Goal: Find specific page/section: Find specific page/section

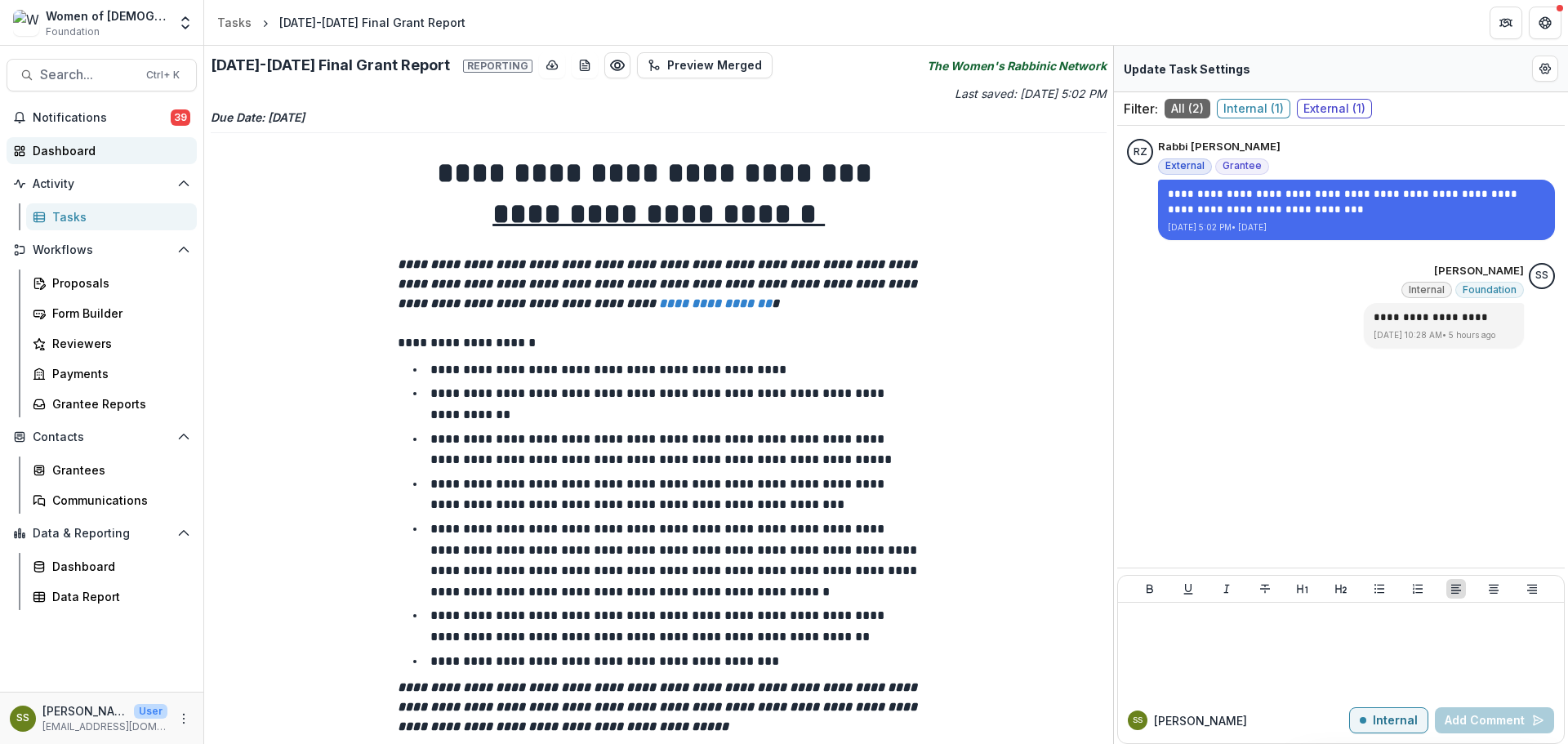
click at [61, 151] on div "Dashboard" at bounding box center [108, 150] width 151 height 17
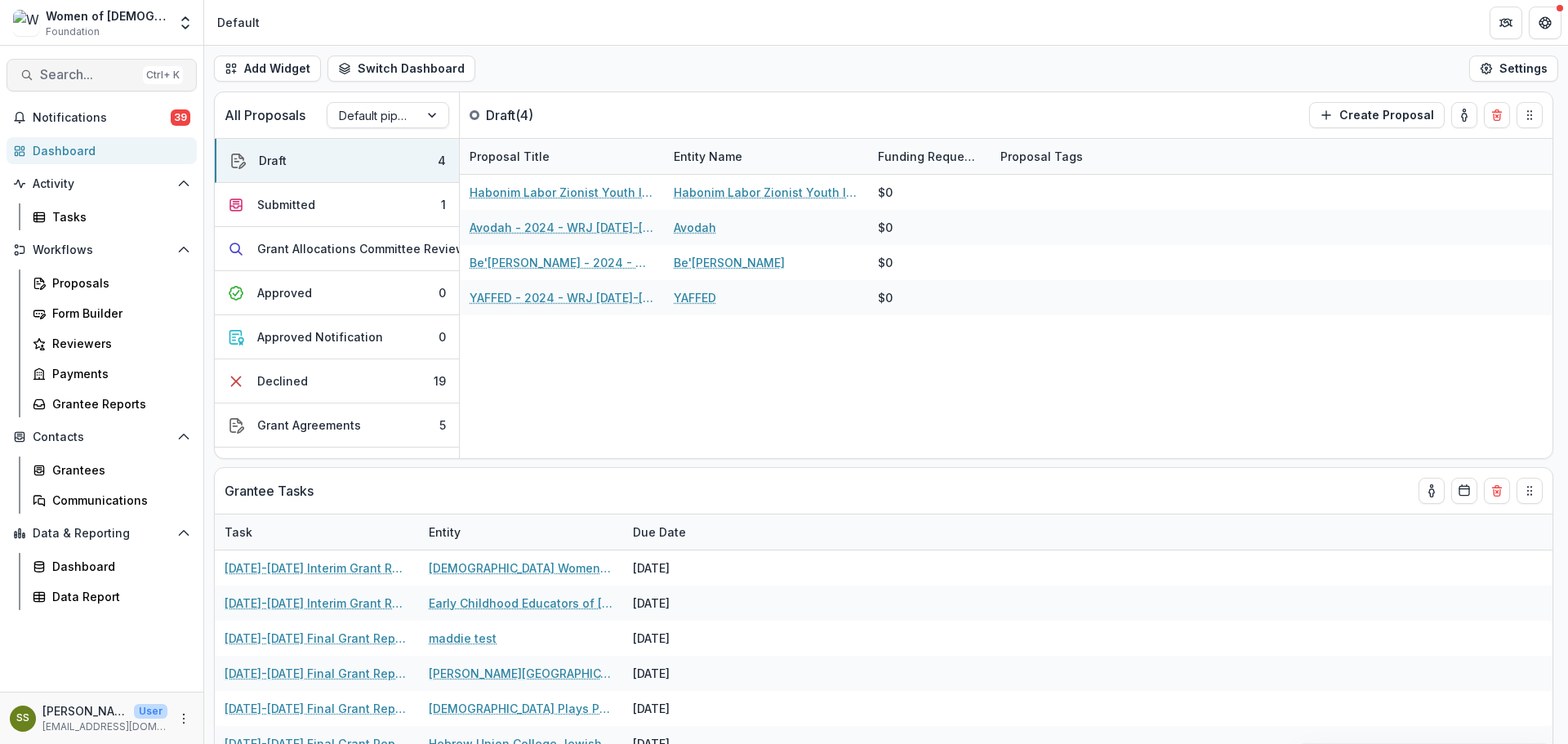
click at [99, 79] on span "Search..." at bounding box center [87, 74] width 96 height 15
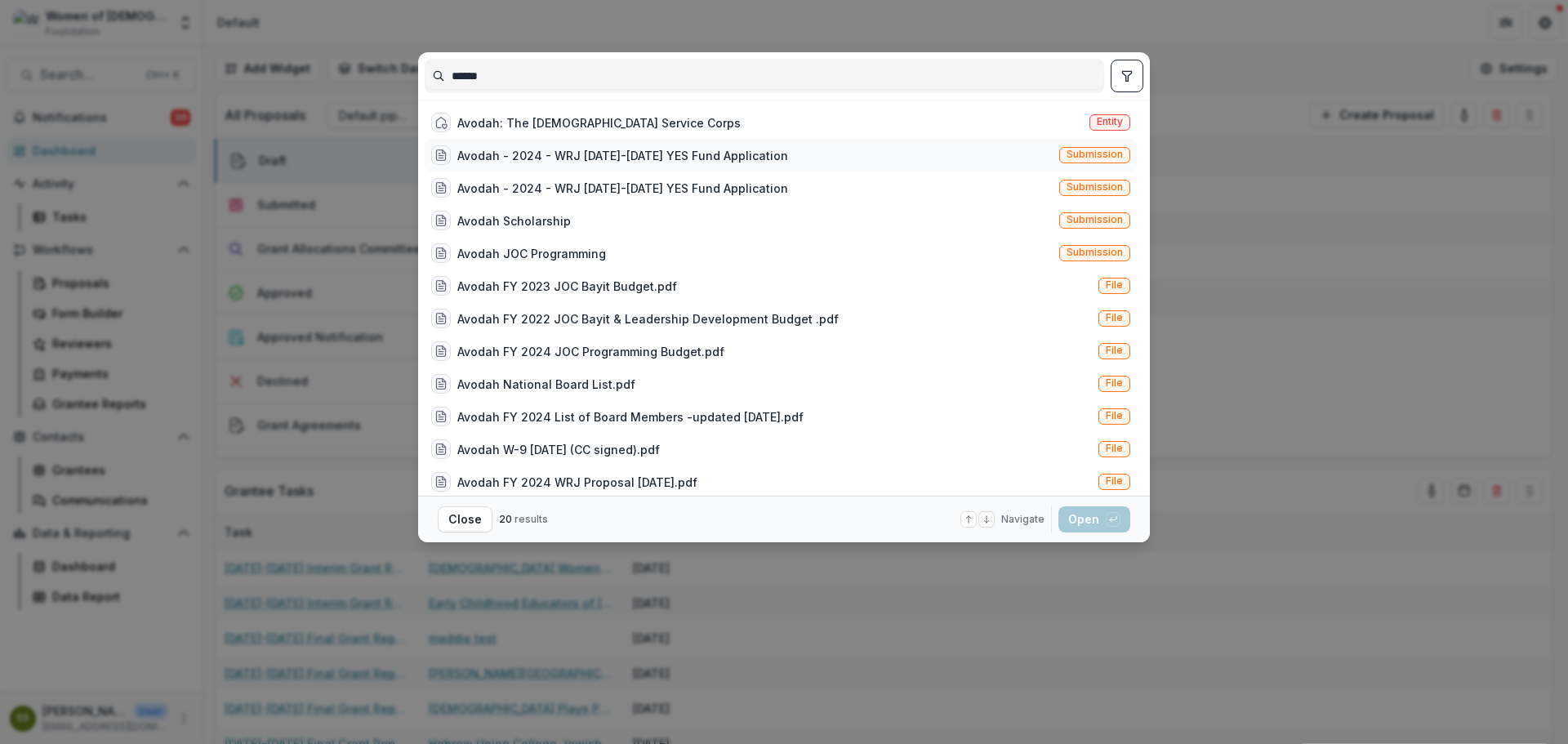
type input "******"
click at [843, 148] on div "Avodah - 2024 - WRJ [DATE]-[DATE] YES Fund Application Submission" at bounding box center [781, 155] width 712 height 32
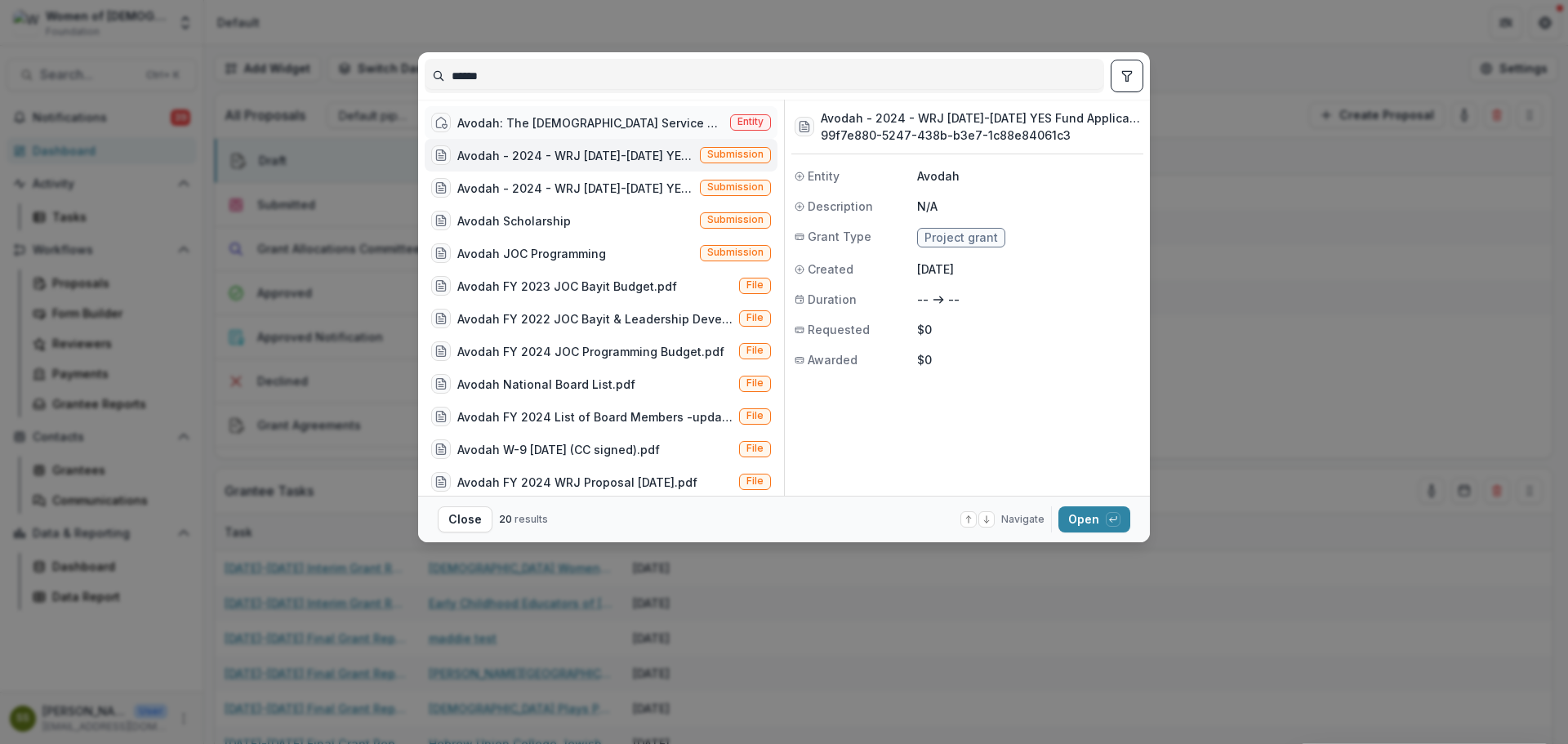
click at [646, 122] on div "Avodah: The [DEMOGRAPHIC_DATA] Service Corps" at bounding box center [590, 122] width 266 height 17
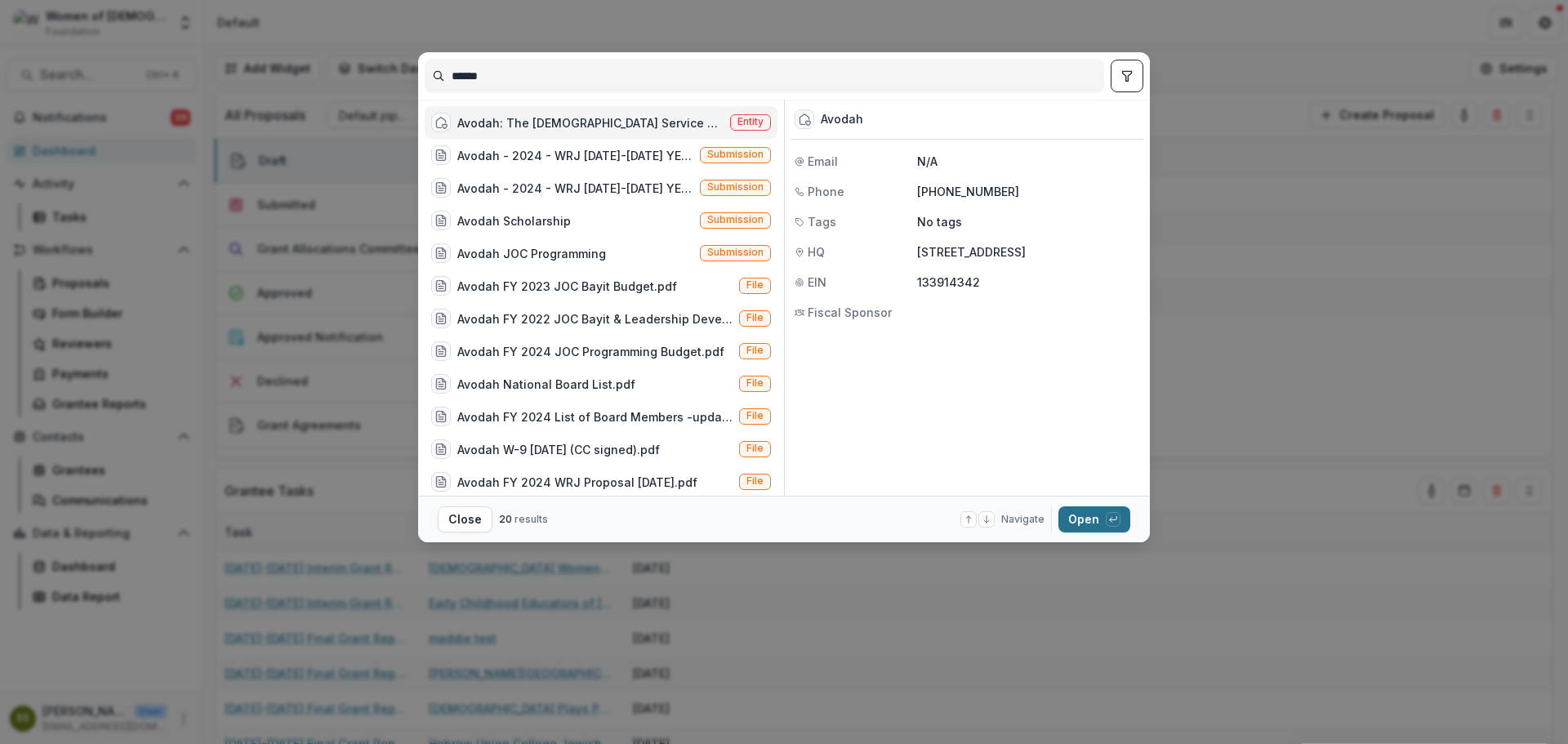
click at [1074, 517] on button "Open with enter key" at bounding box center [1094, 519] width 72 height 26
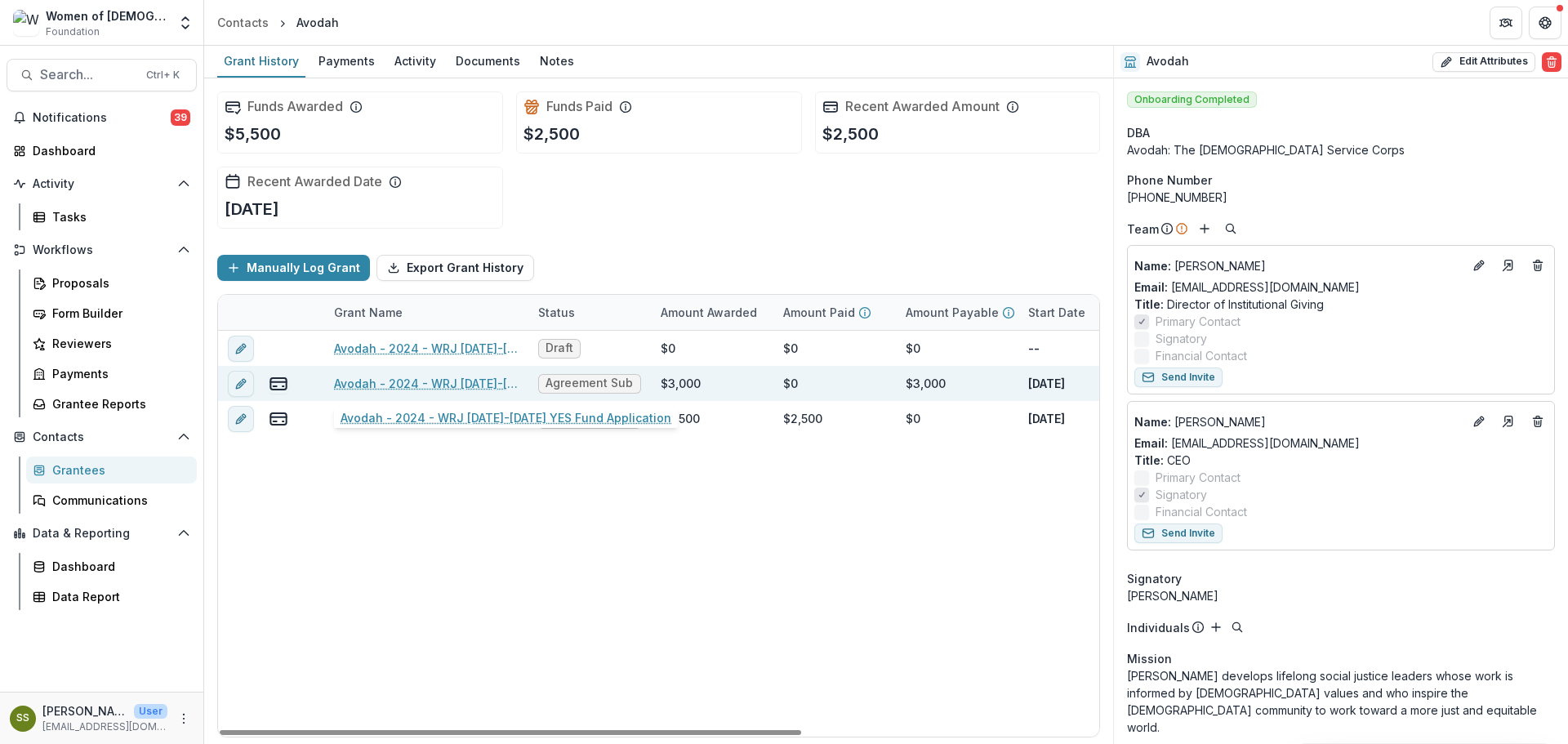
click at [479, 384] on link "Avodah - 2024 - WRJ [DATE]-[DATE] YES Fund Application" at bounding box center [426, 383] width 184 height 17
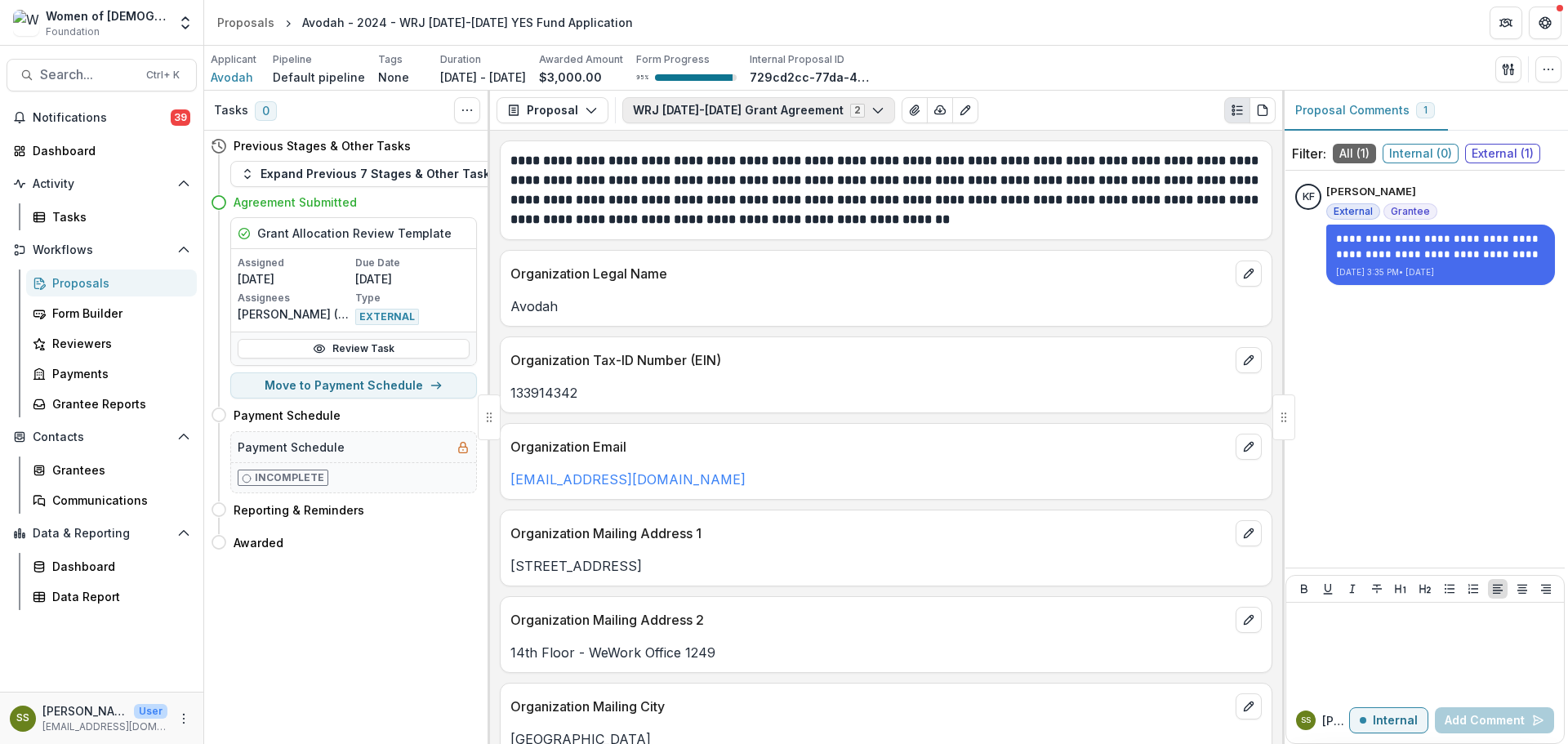
click at [804, 112] on button "WRJ [DATE]-[DATE] Grant Agreement 2" at bounding box center [758, 110] width 273 height 26
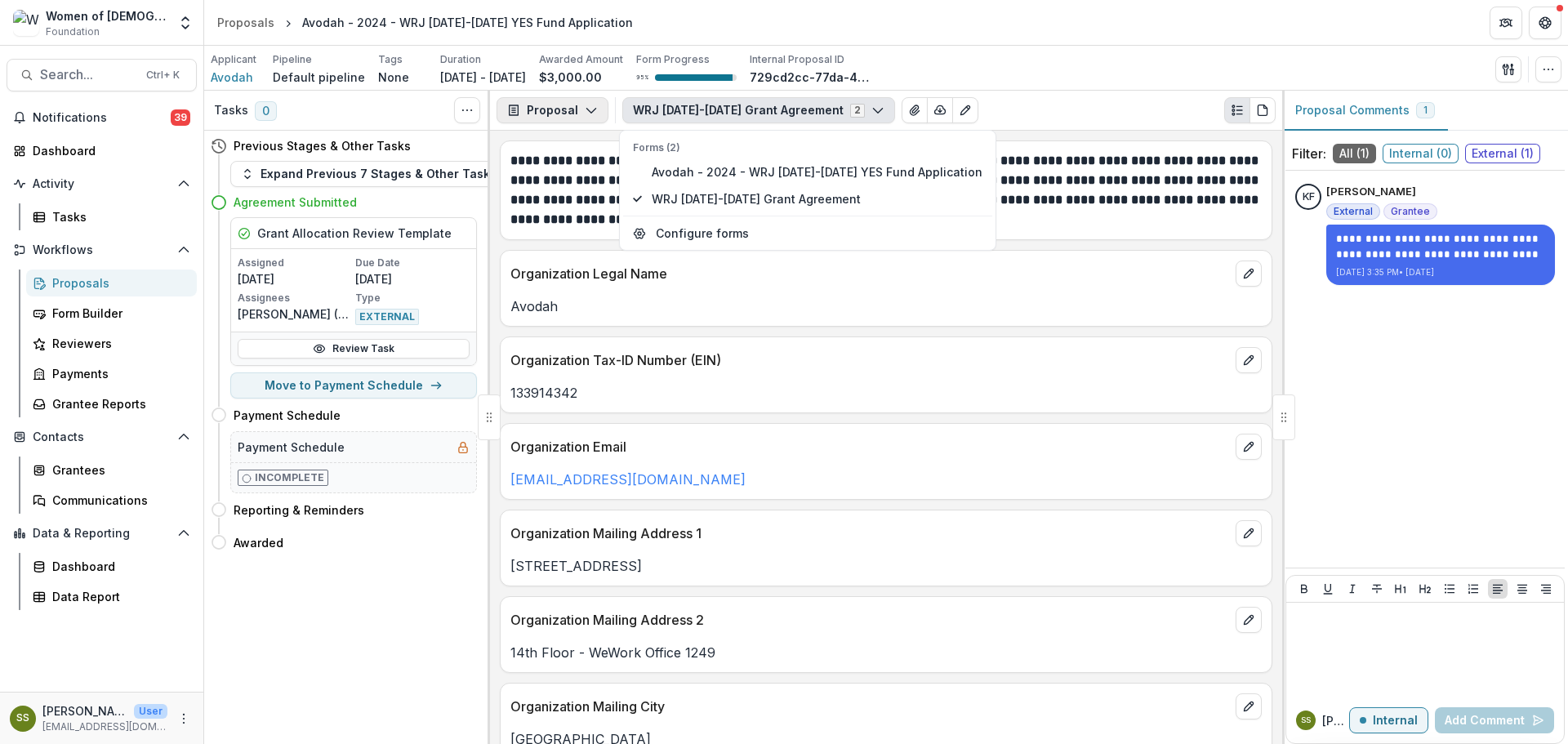
click at [552, 111] on button "Proposal" at bounding box center [552, 110] width 112 height 26
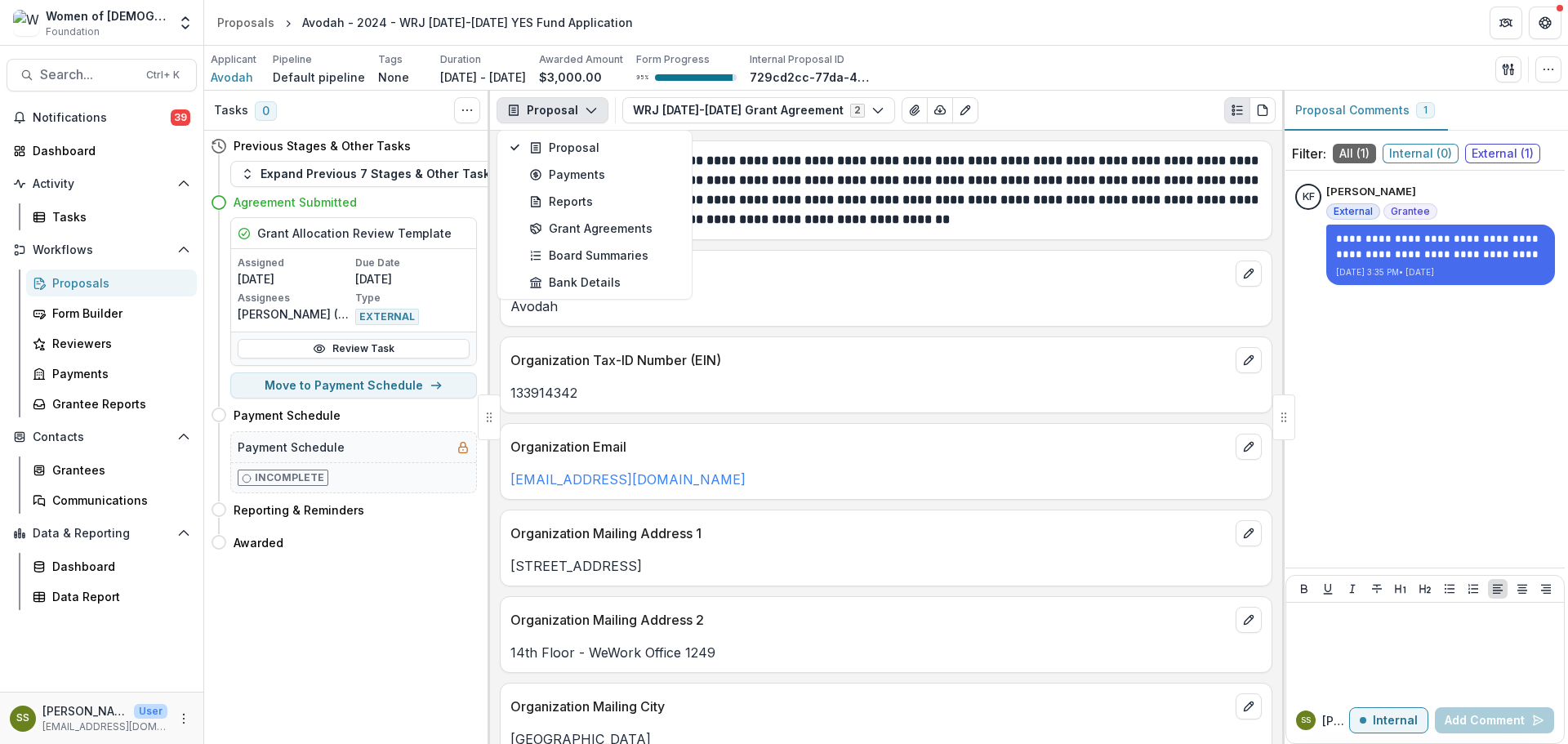
click at [554, 112] on button "Proposal" at bounding box center [552, 110] width 112 height 26
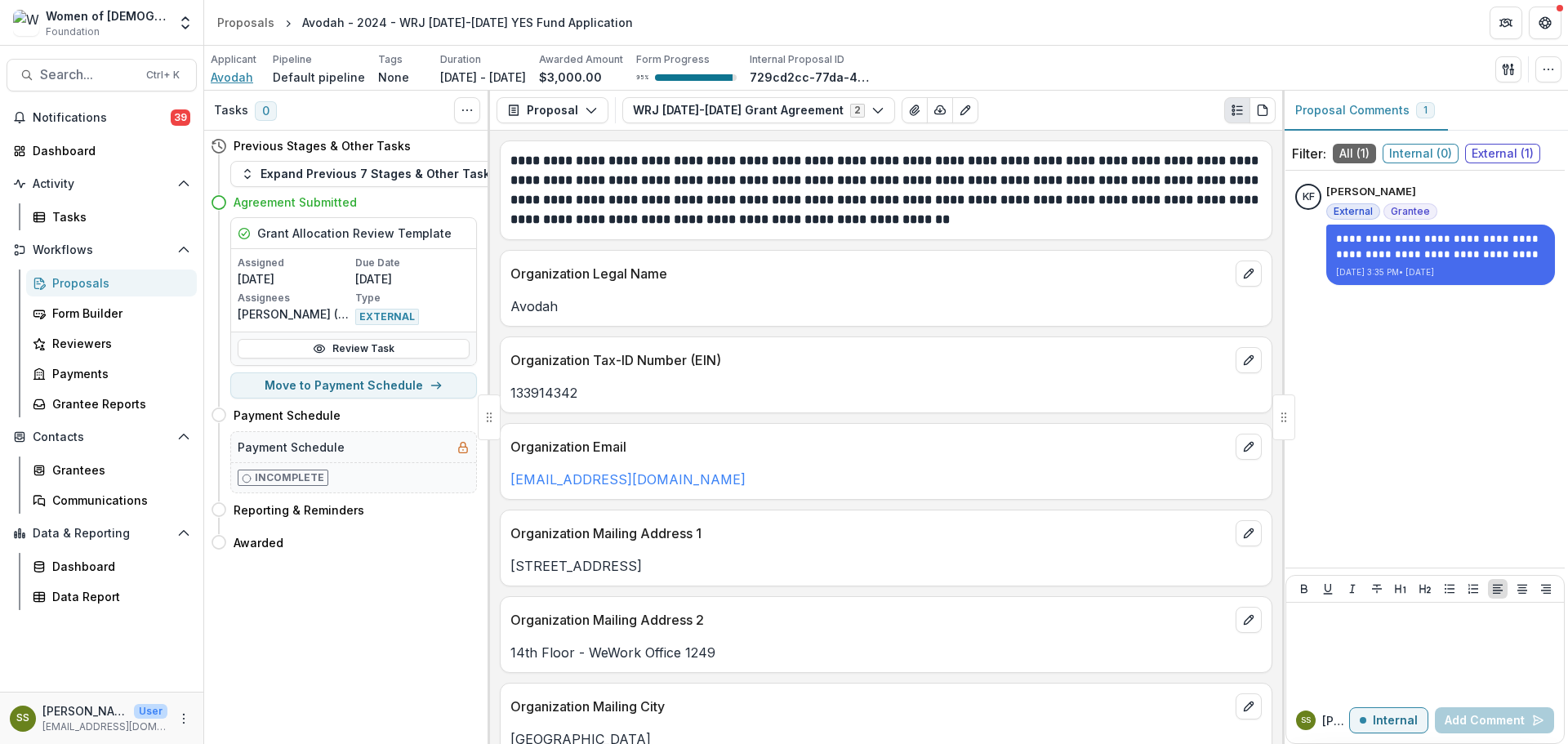
click at [220, 77] on span "Avodah" at bounding box center [231, 76] width 42 height 17
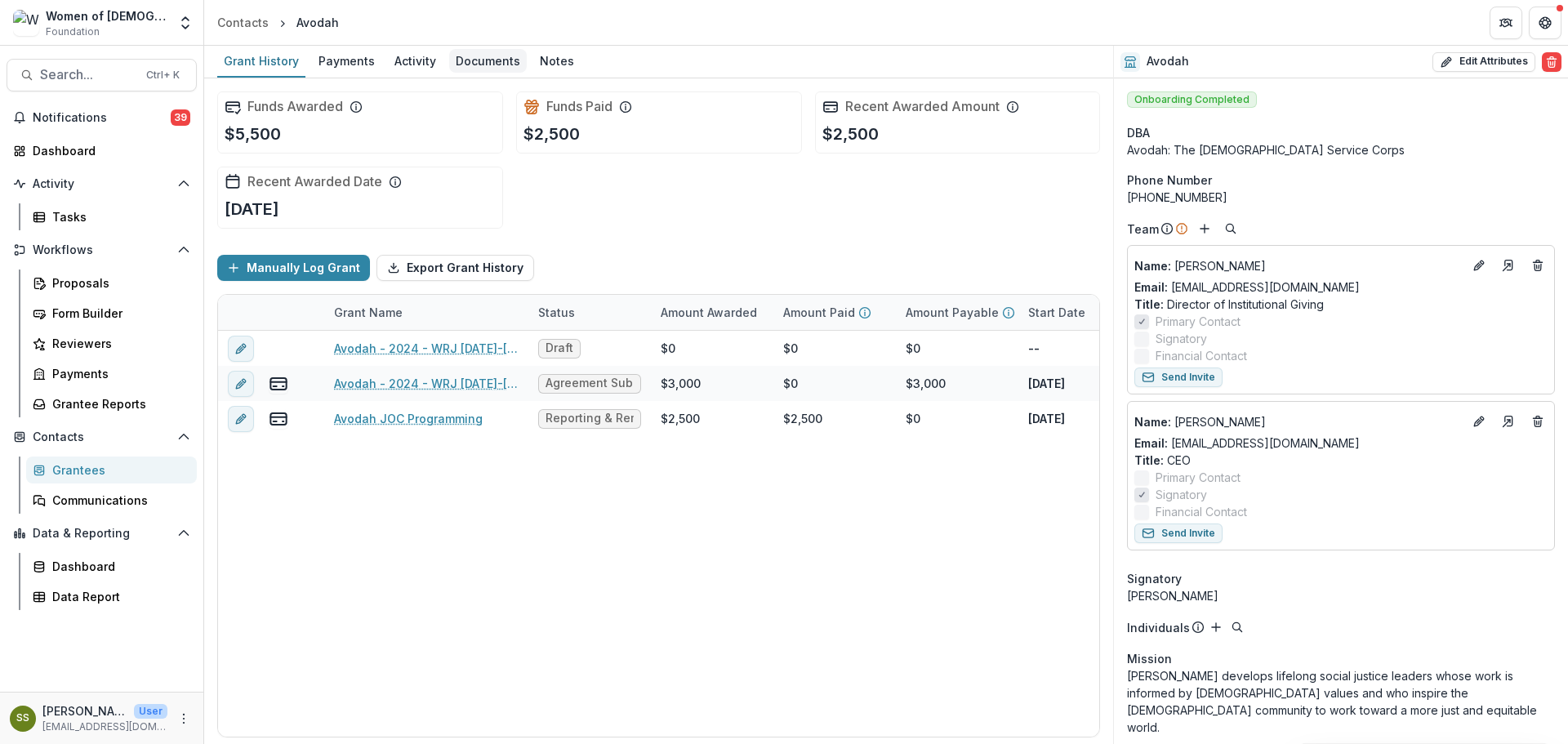
click at [497, 68] on div "Documents" at bounding box center [488, 60] width 77 height 23
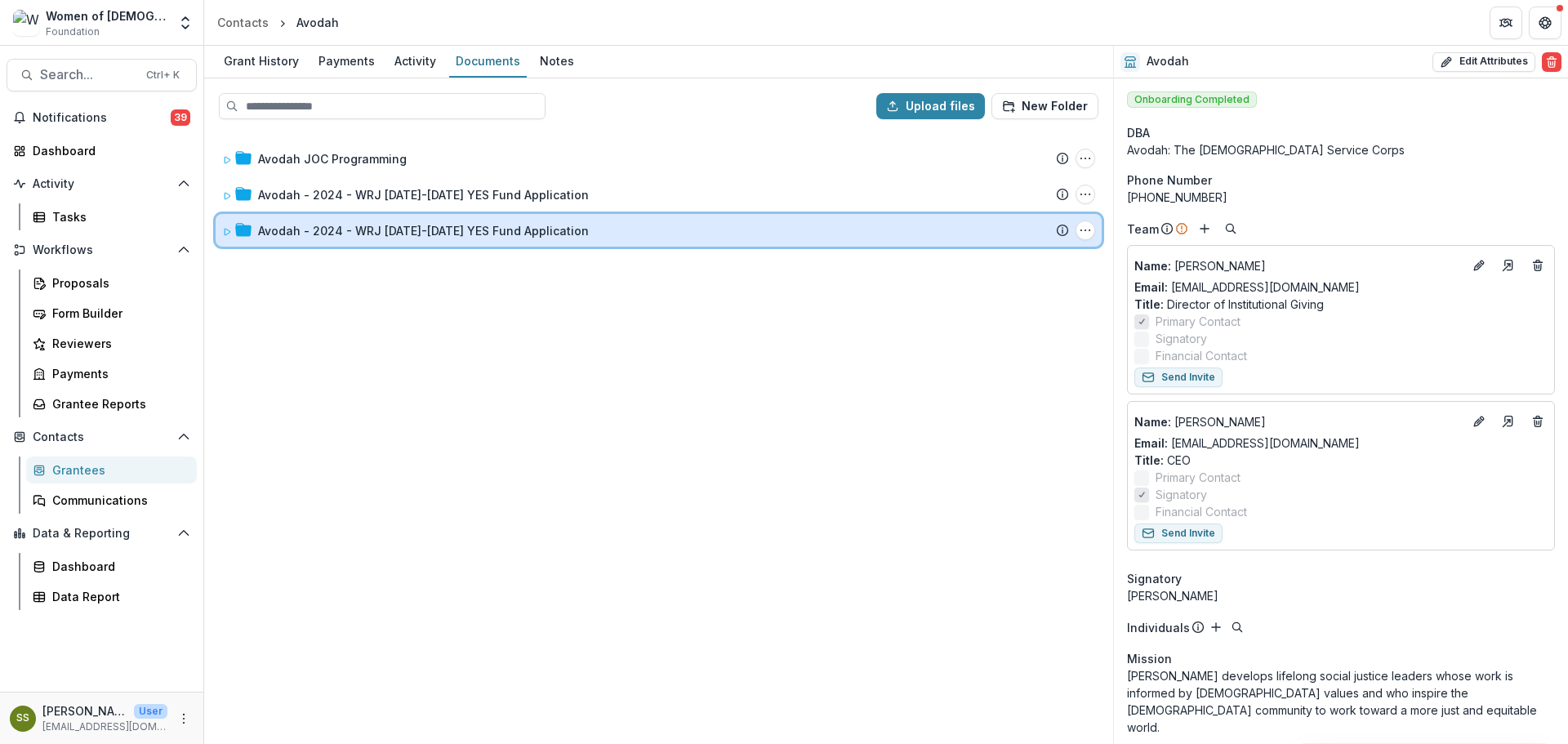
click at [217, 233] on div "Avodah - 2024 - WRJ [DATE]-[DATE] YES Fund Application Submission Temelio Propo…" at bounding box center [659, 230] width 886 height 32
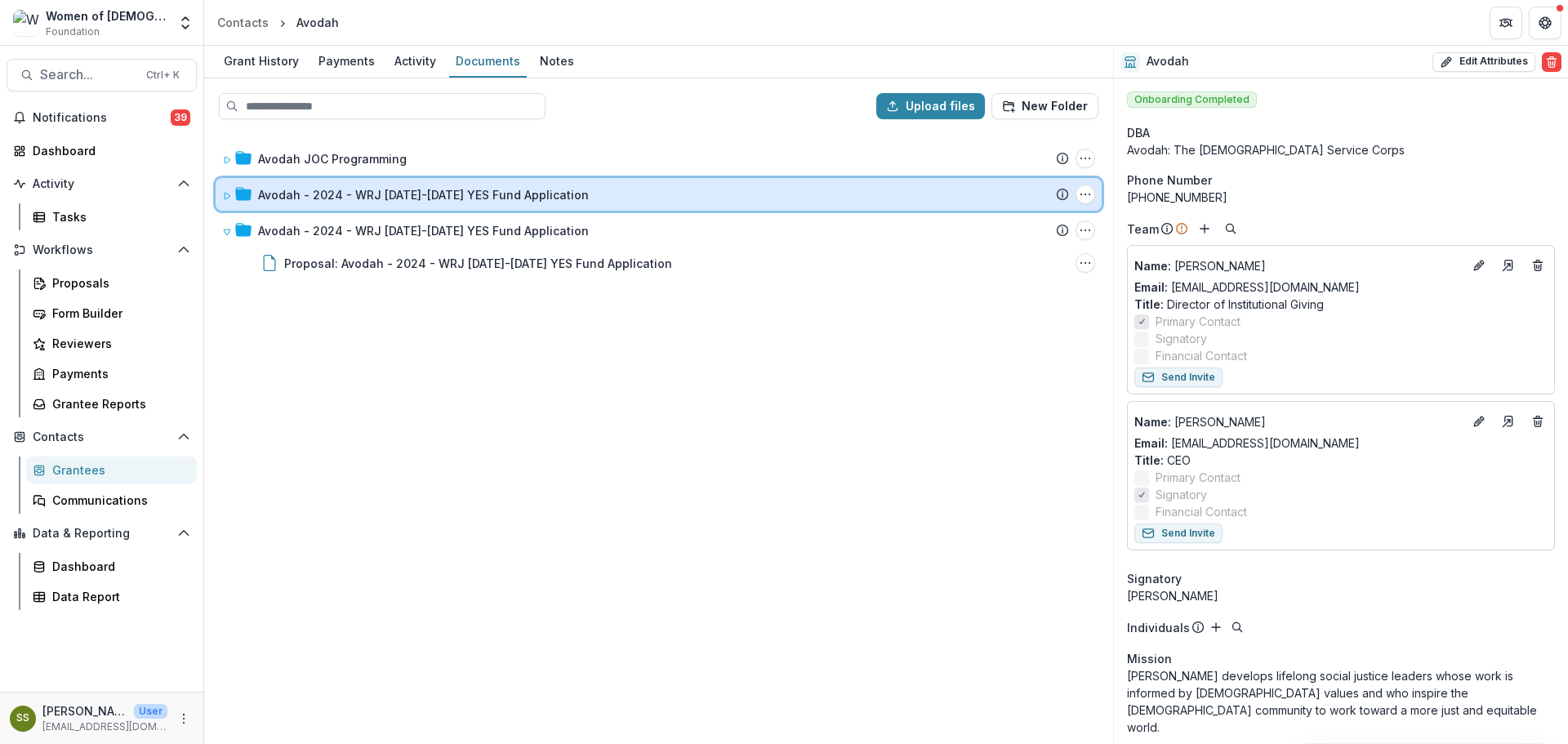
click at [224, 199] on icon at bounding box center [227, 195] width 10 height 10
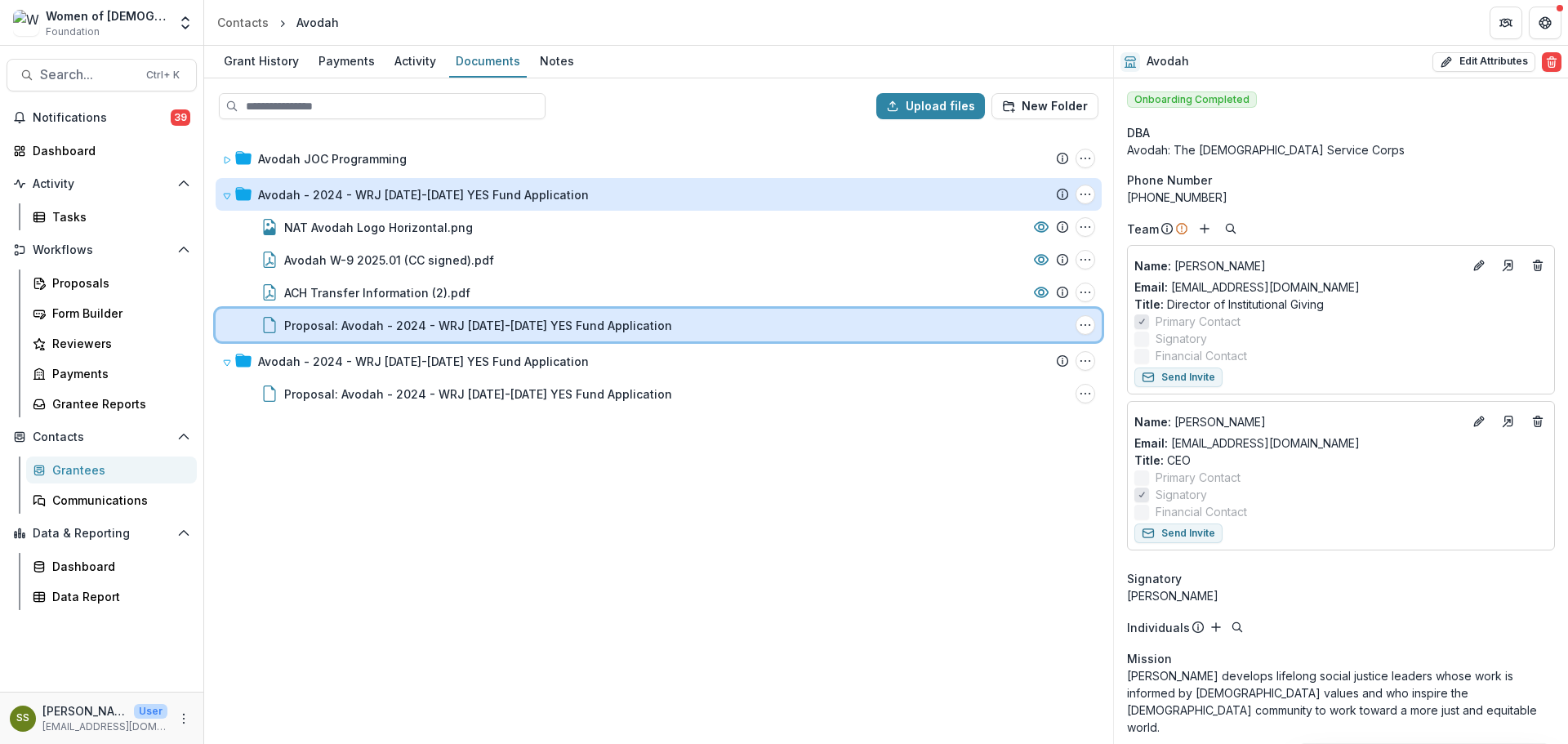
click at [524, 334] on div "Proposal: Avodah - 2024 - WRJ [DATE]-[DATE] YES Fund Application File Options D…" at bounding box center [659, 325] width 886 height 32
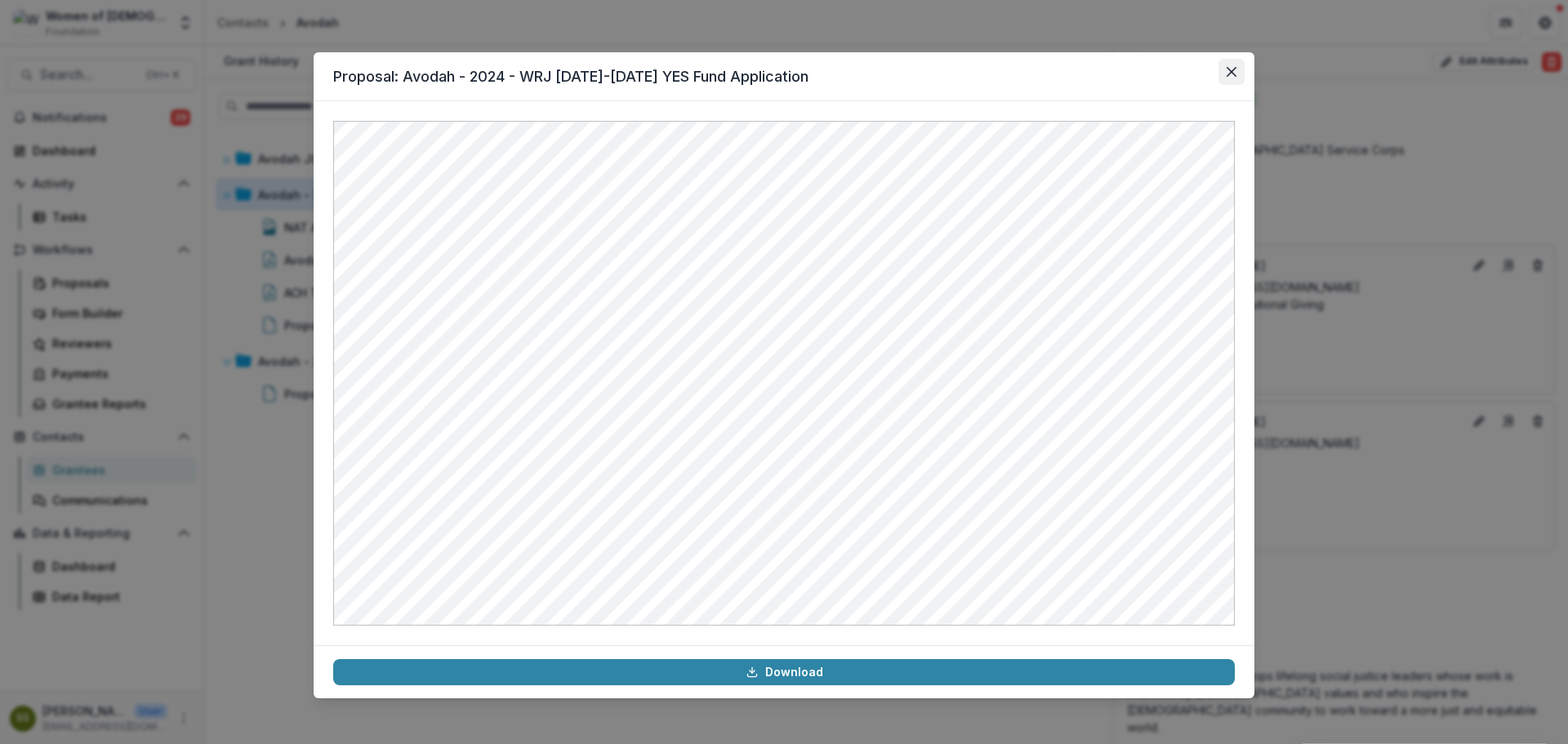
click at [1223, 73] on button "Close" at bounding box center [1231, 71] width 26 height 26
